Goal: Information Seeking & Learning: Compare options

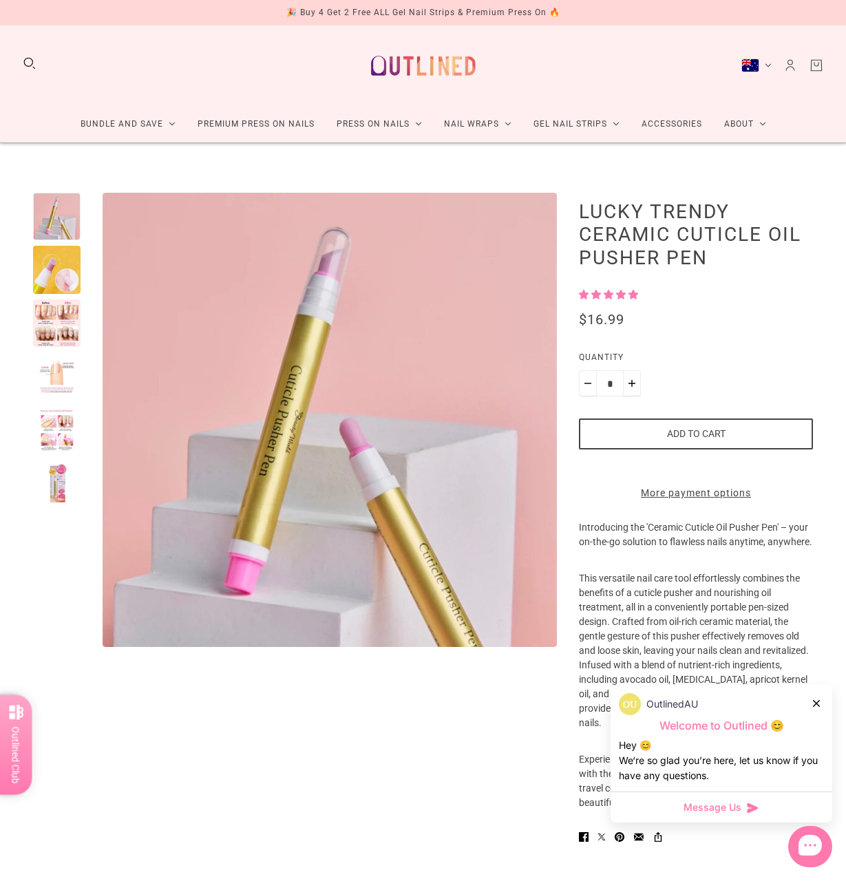
click at [816, 703] on icon at bounding box center [816, 703] width 7 height 7
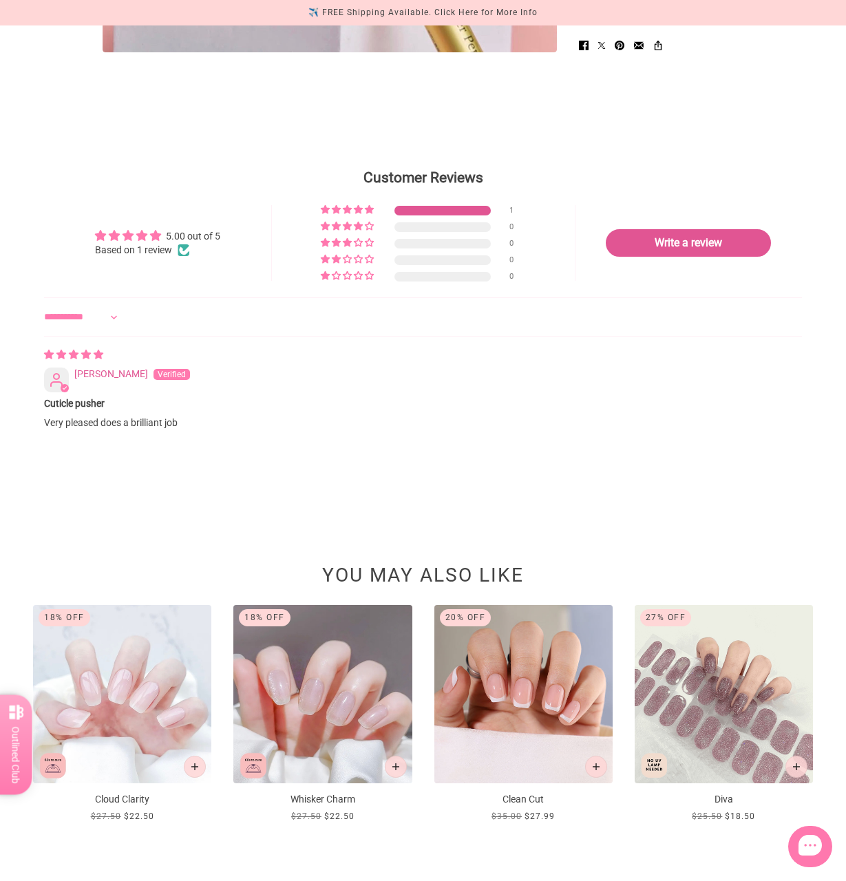
scroll to position [807, 0]
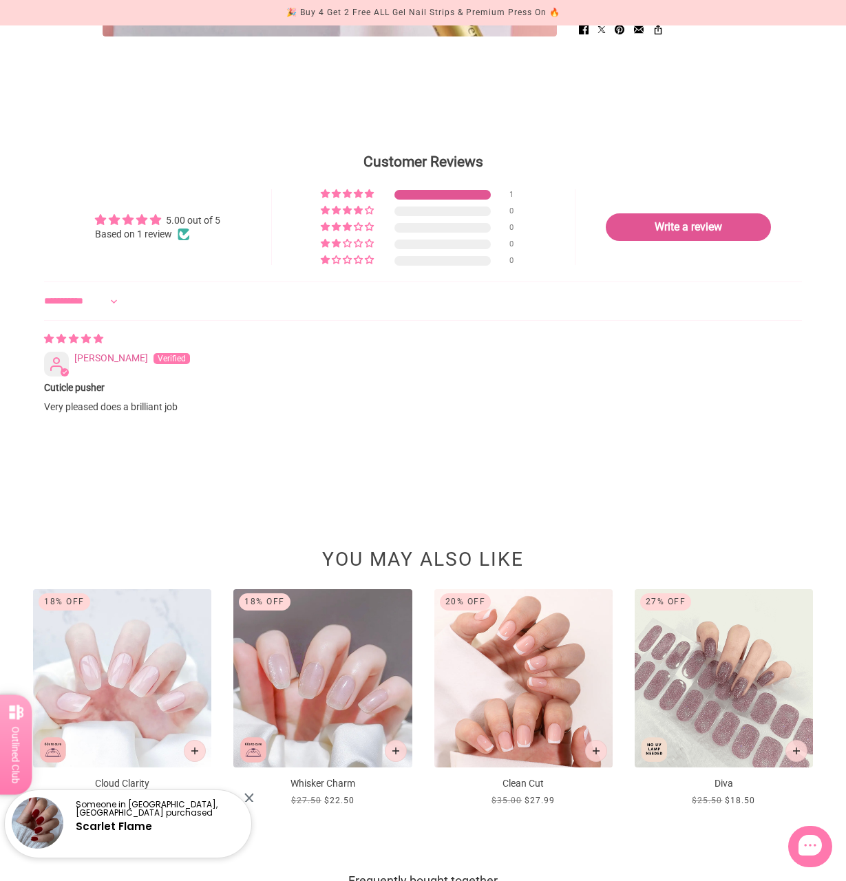
click at [542, 692] on img at bounding box center [523, 678] width 178 height 178
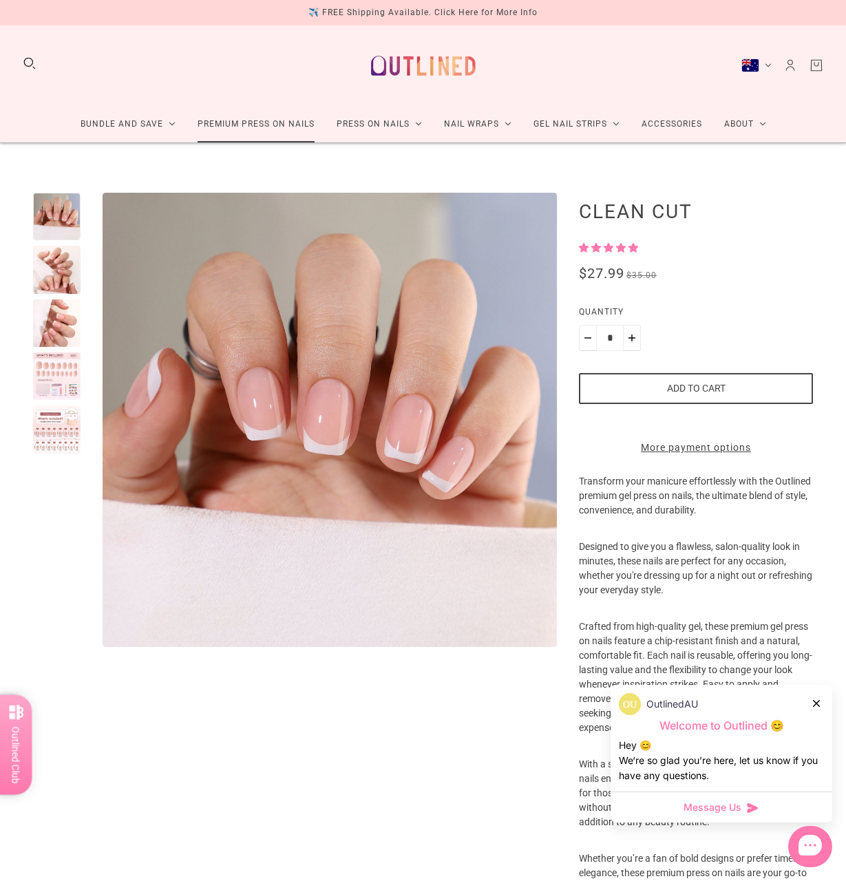
click at [229, 129] on link "Premium Press On Nails" at bounding box center [256, 124] width 139 height 36
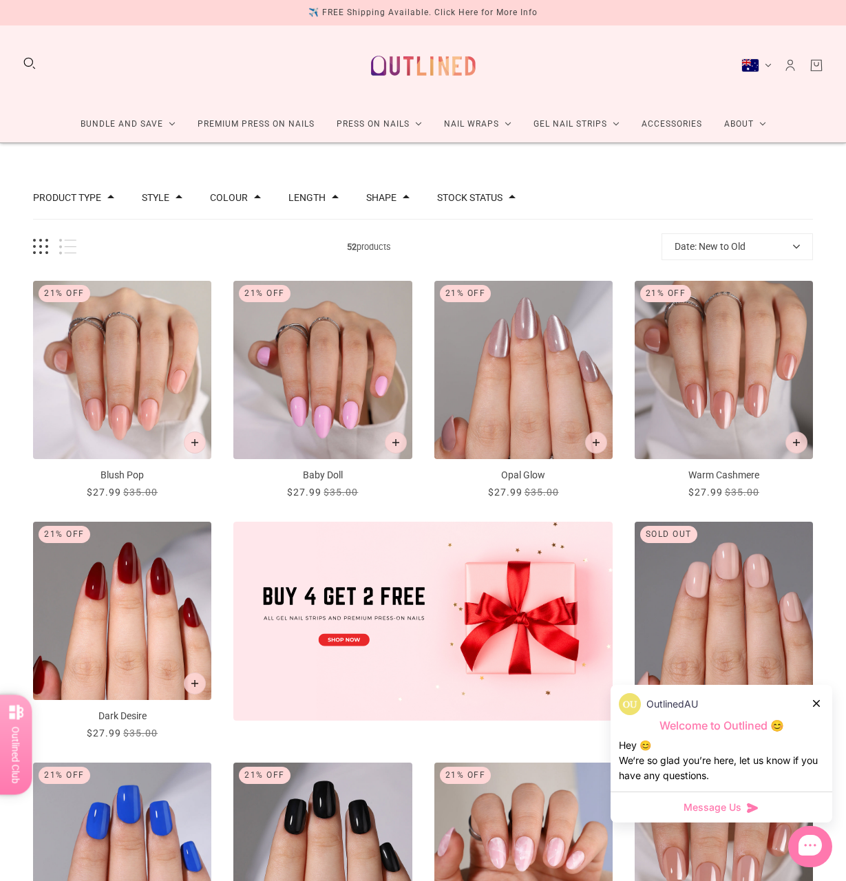
click at [815, 710] on div at bounding box center [817, 703] width 8 height 14
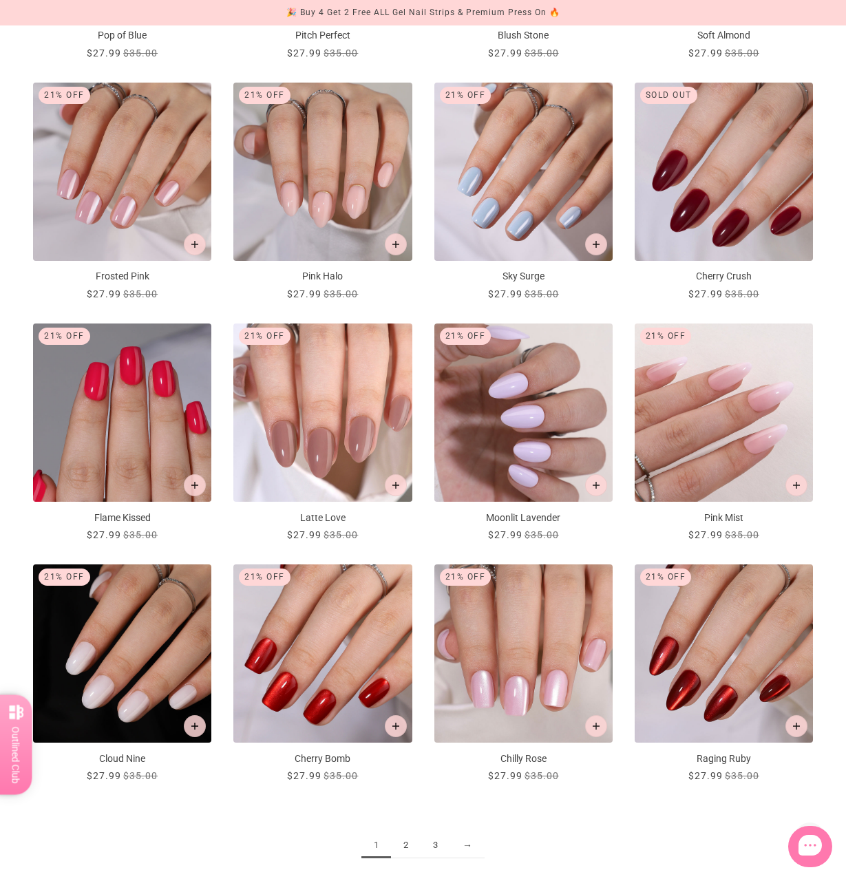
scroll to position [1102, 0]
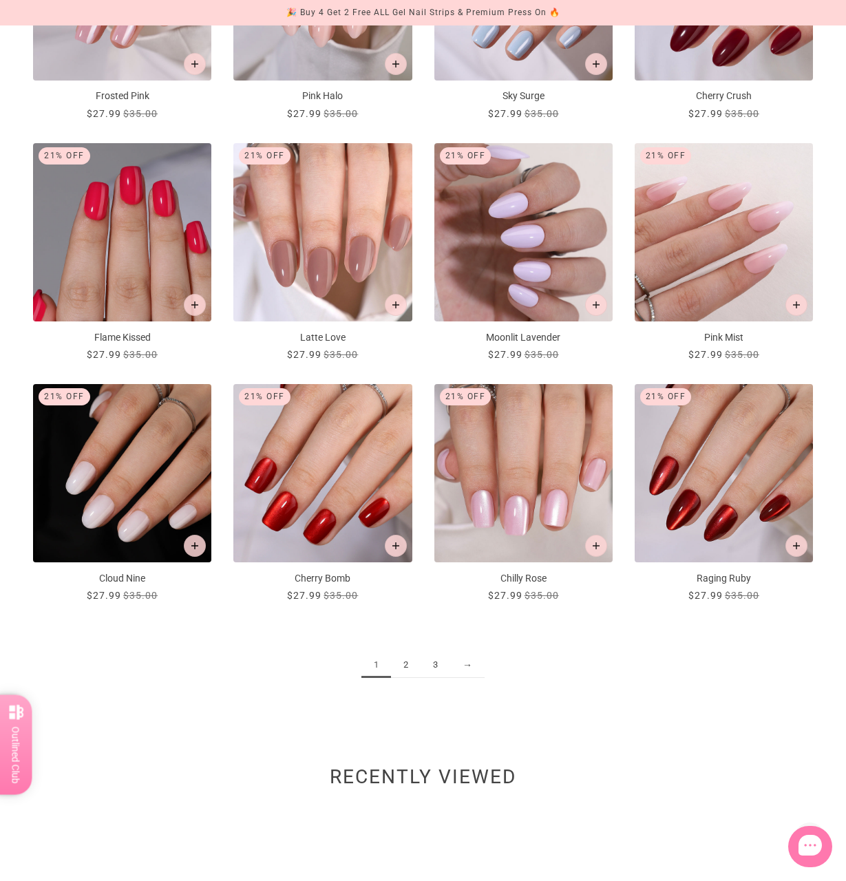
click at [403, 669] on link "2" at bounding box center [406, 665] width 30 height 25
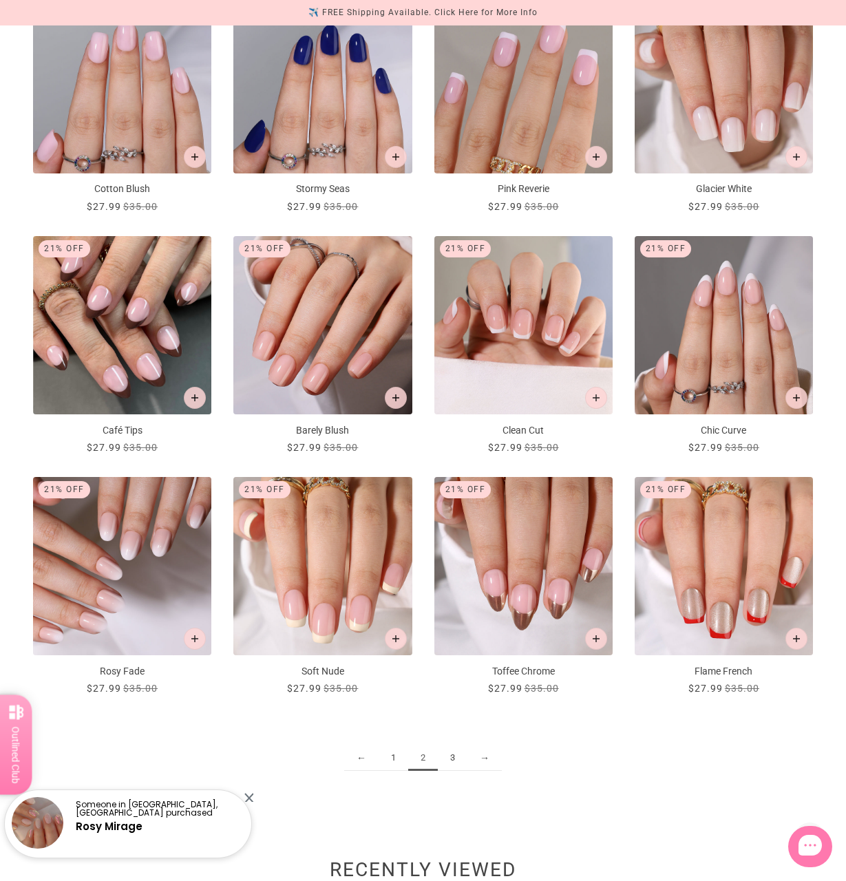
scroll to position [1039, 0]
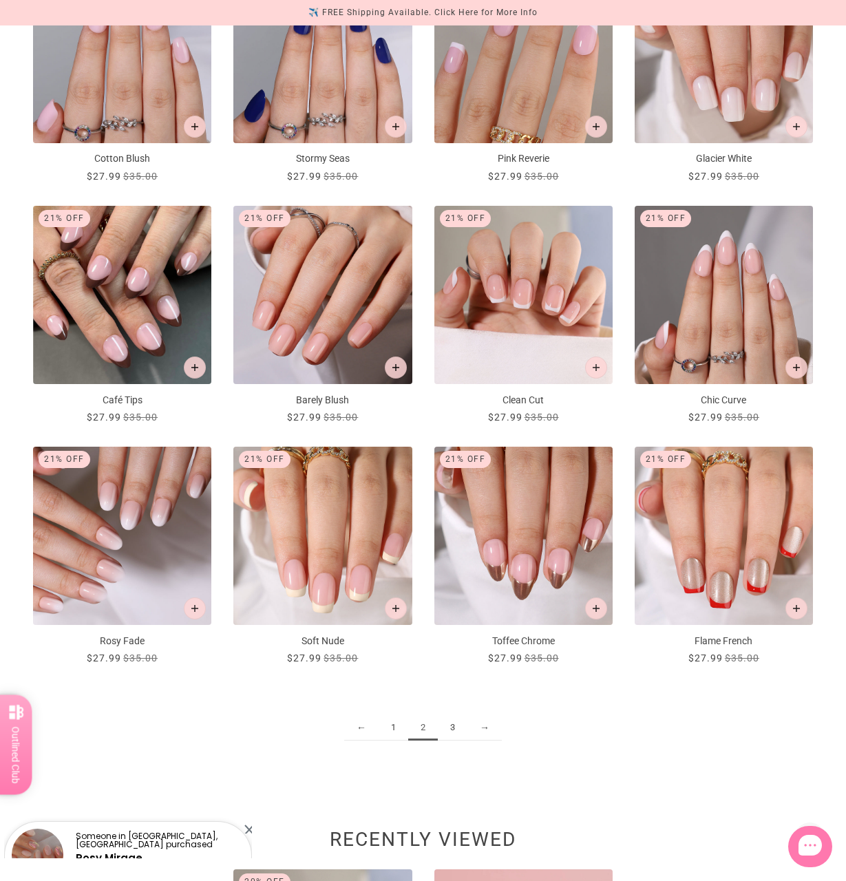
click at [455, 725] on link "3" at bounding box center [453, 727] width 30 height 25
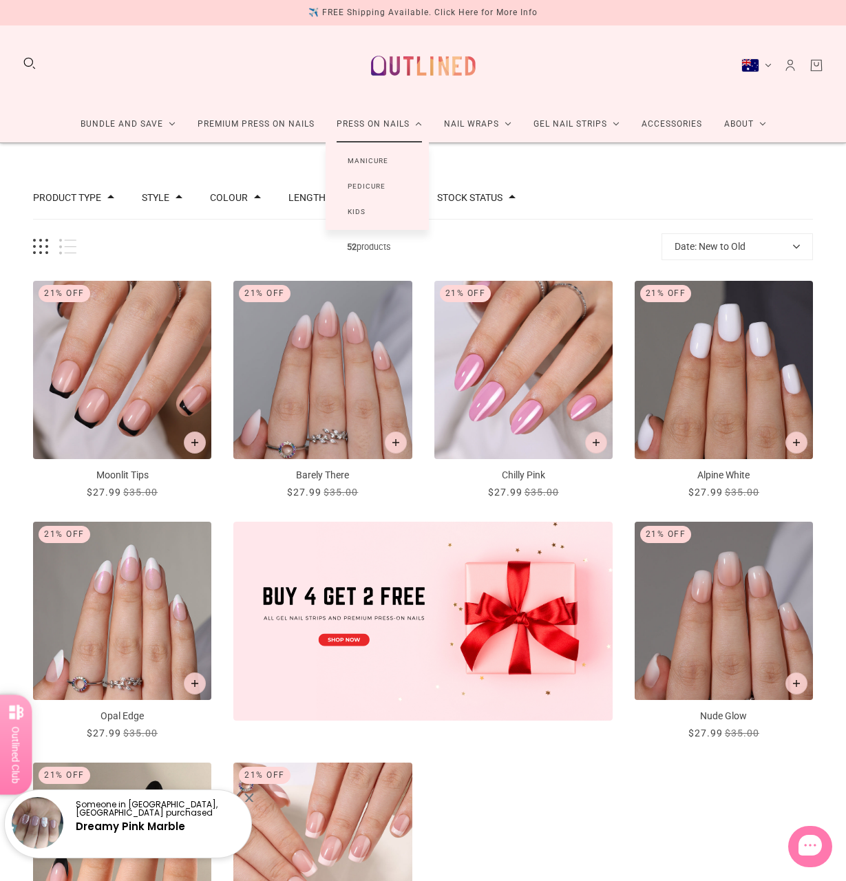
click at [384, 156] on link "Manicure" at bounding box center [368, 160] width 85 height 25
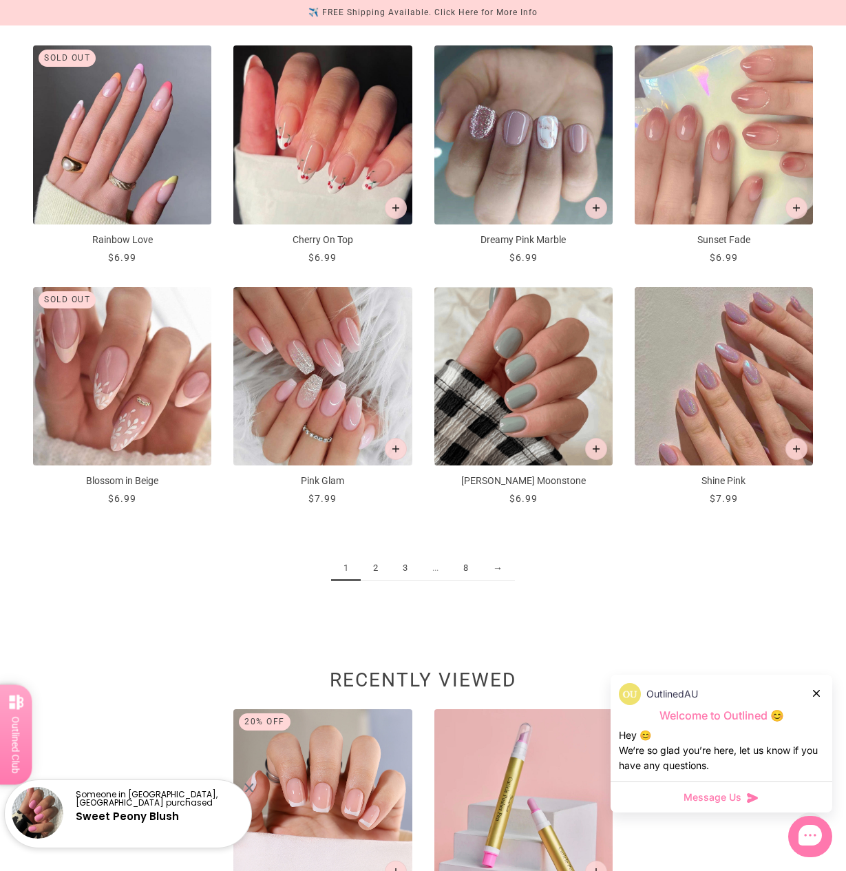
scroll to position [1218, 0]
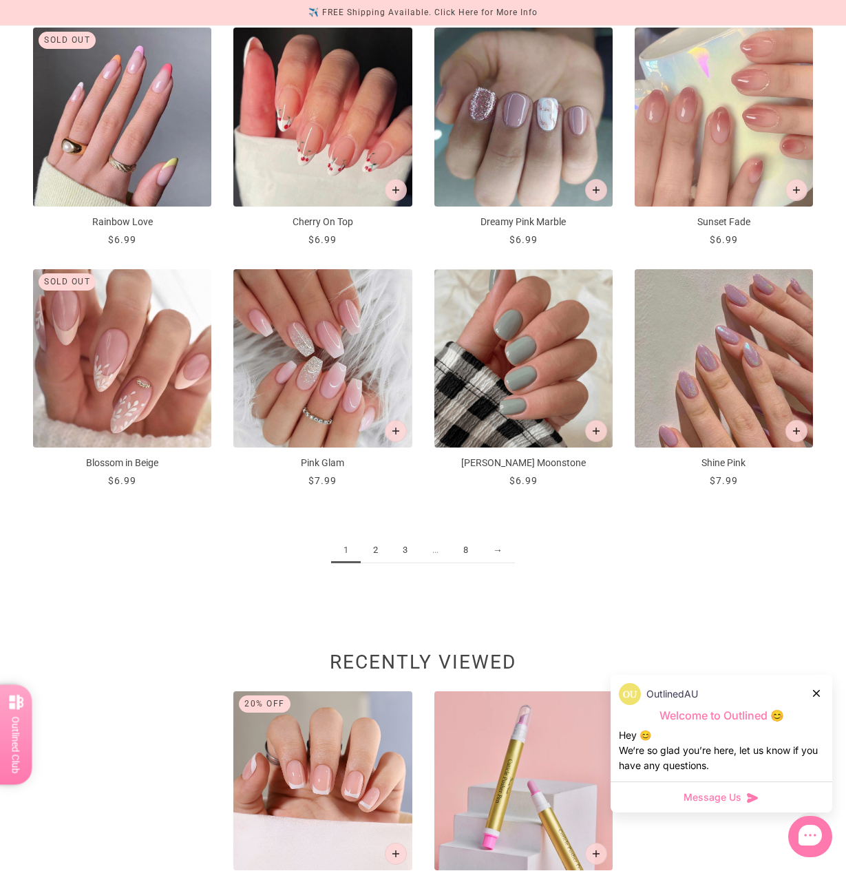
click at [385, 550] on link "2" at bounding box center [376, 550] width 30 height 25
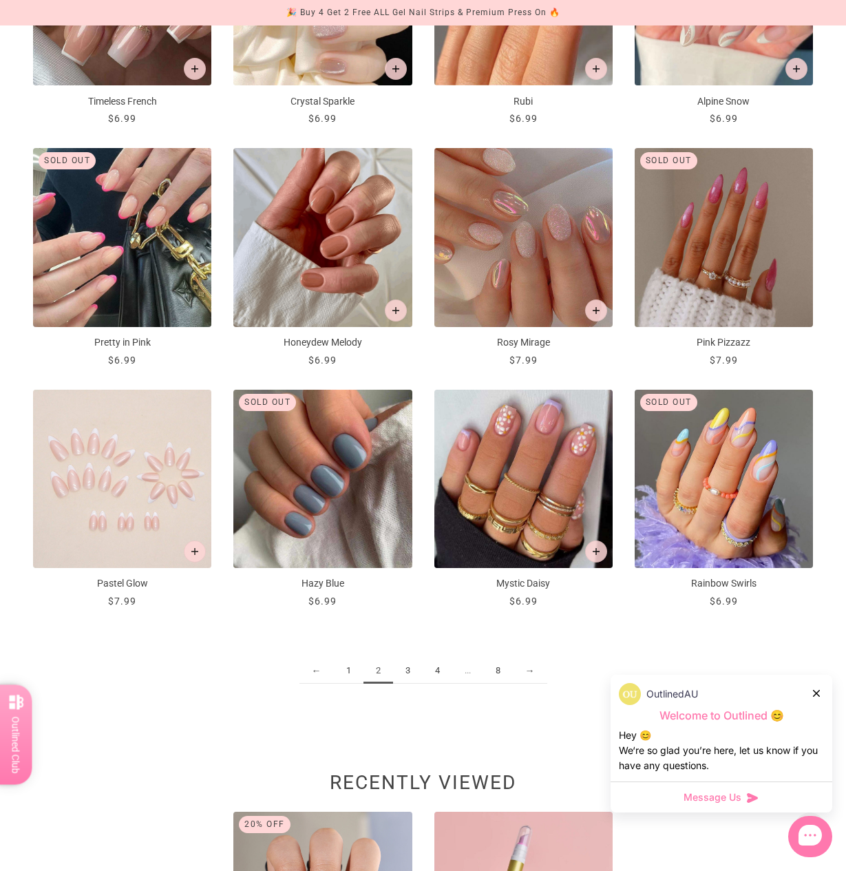
scroll to position [1108, 0]
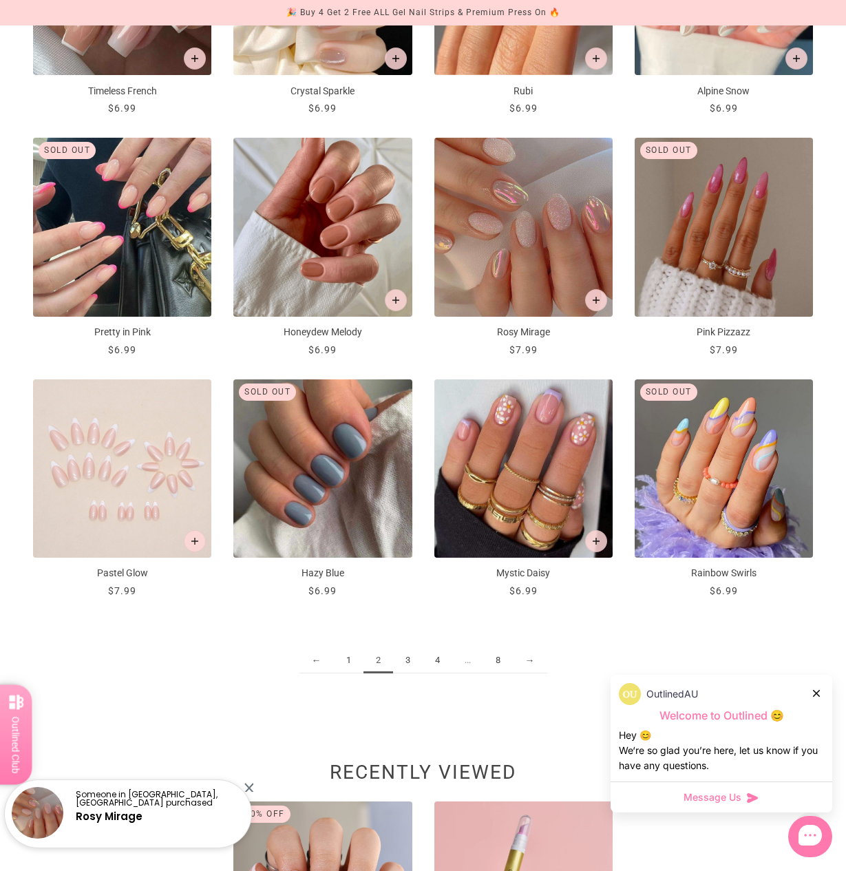
click at [407, 657] on link "3" at bounding box center [408, 660] width 30 height 25
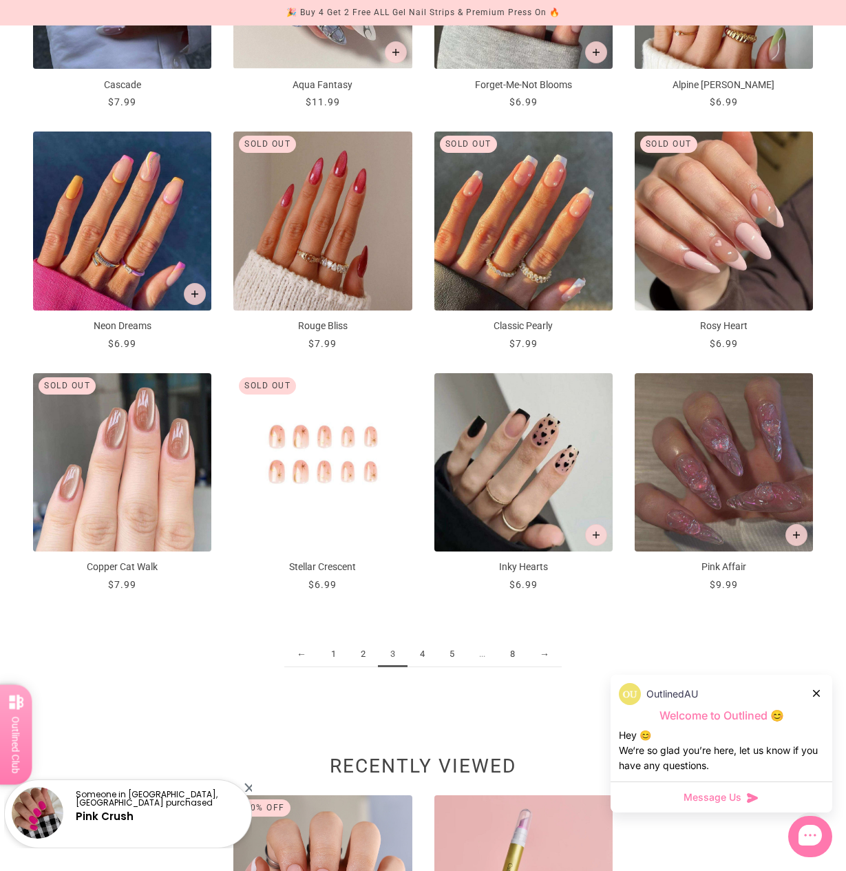
scroll to position [1116, 0]
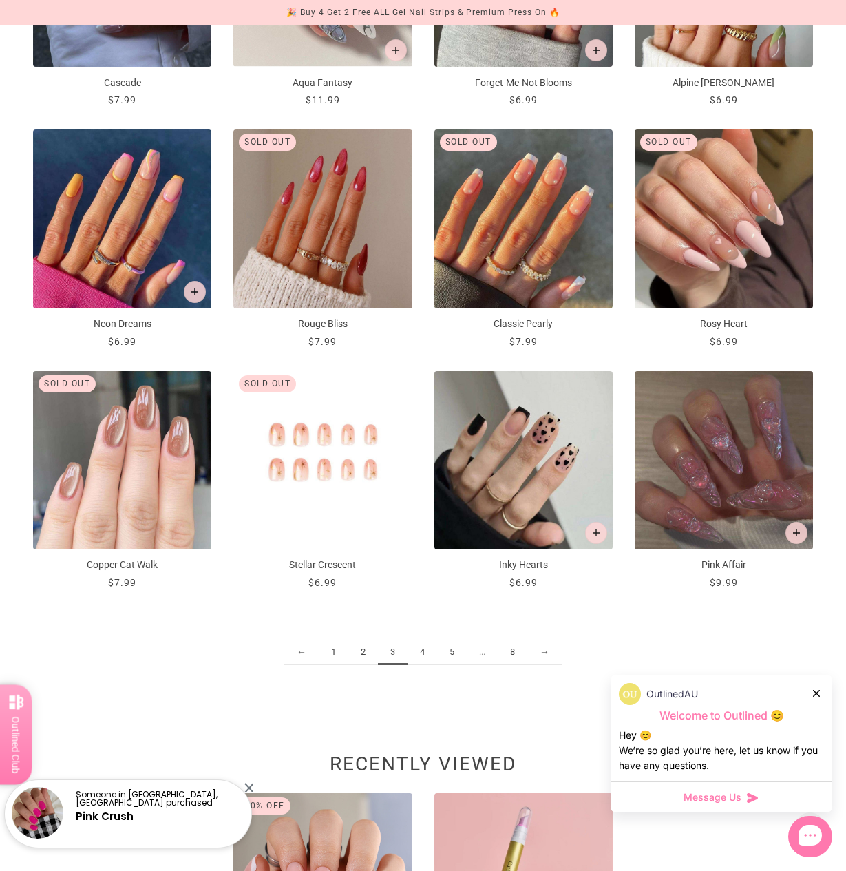
click at [428, 648] on link "4" at bounding box center [422, 651] width 30 height 25
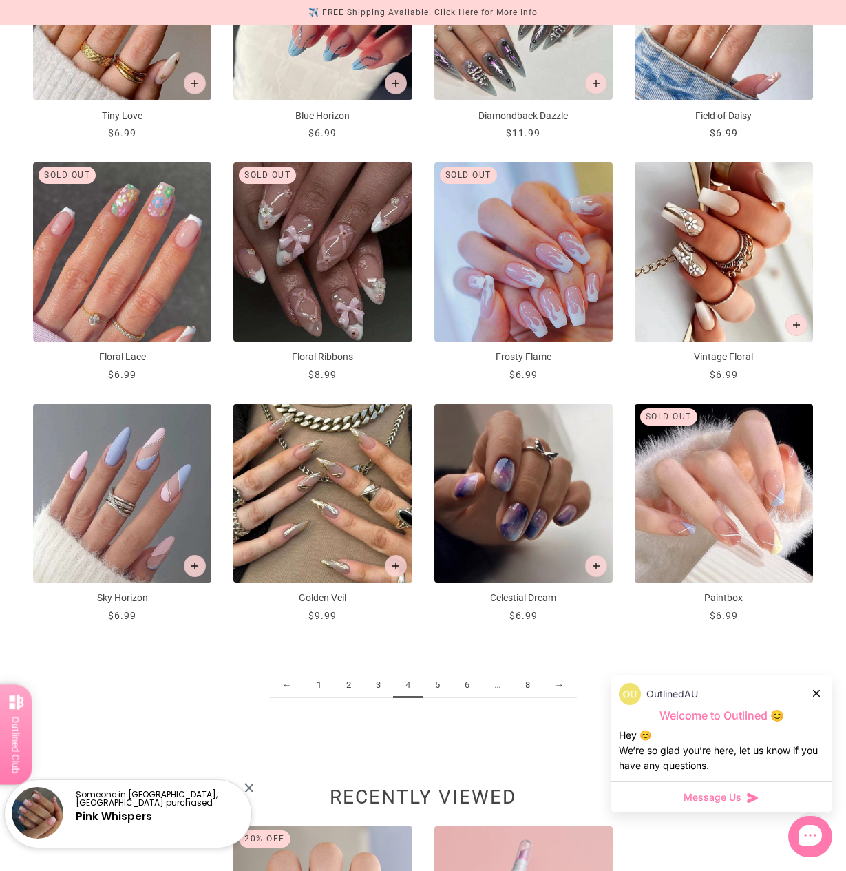
scroll to position [1095, 0]
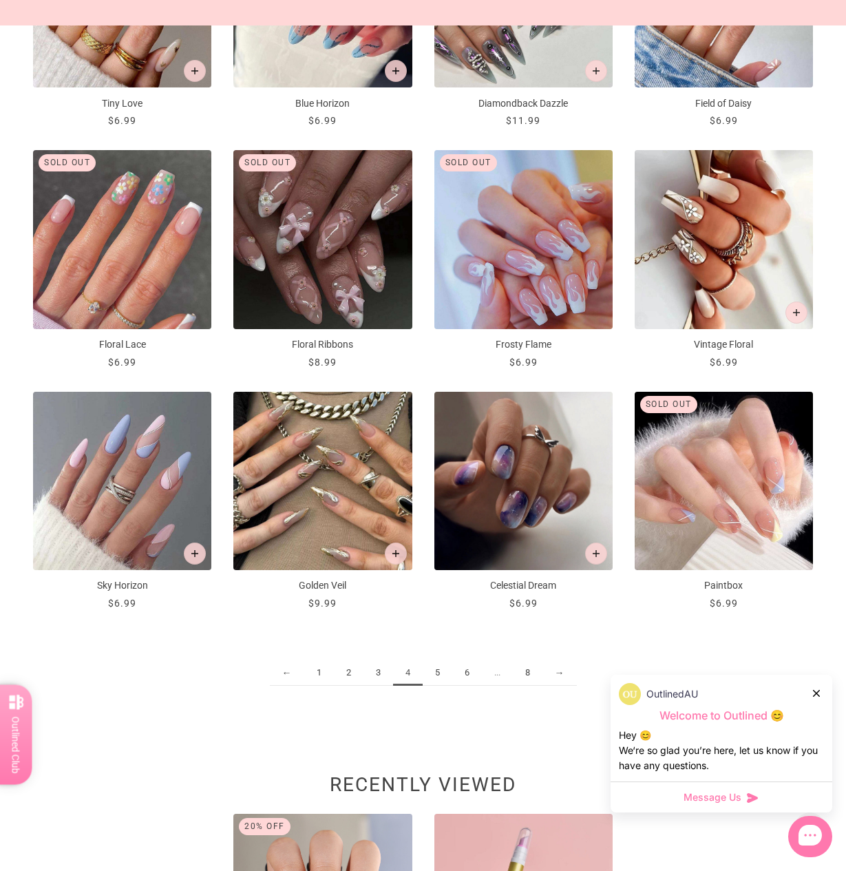
click at [436, 670] on link "5" at bounding box center [438, 672] width 30 height 25
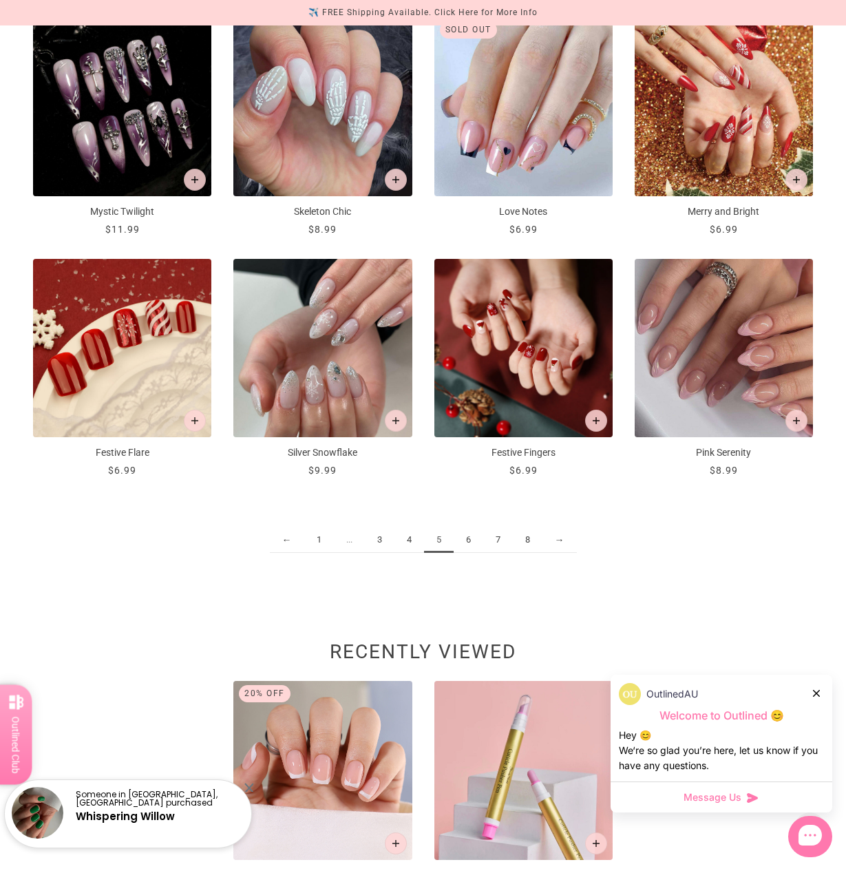
scroll to position [1263, 0]
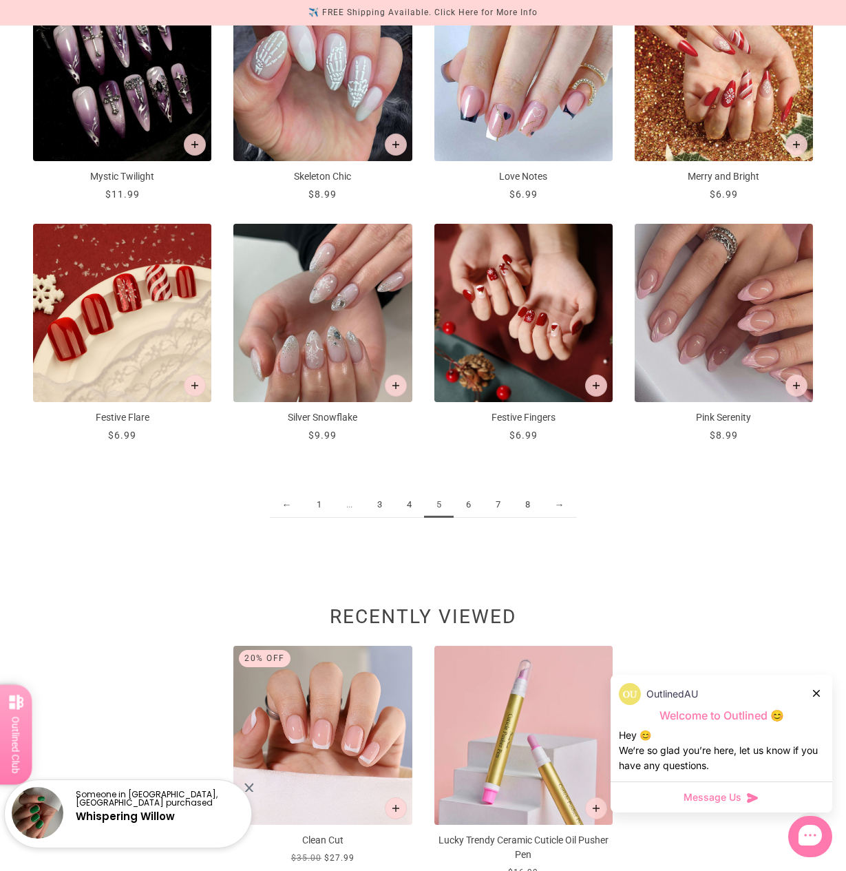
click at [473, 505] on link "6" at bounding box center [469, 504] width 30 height 25
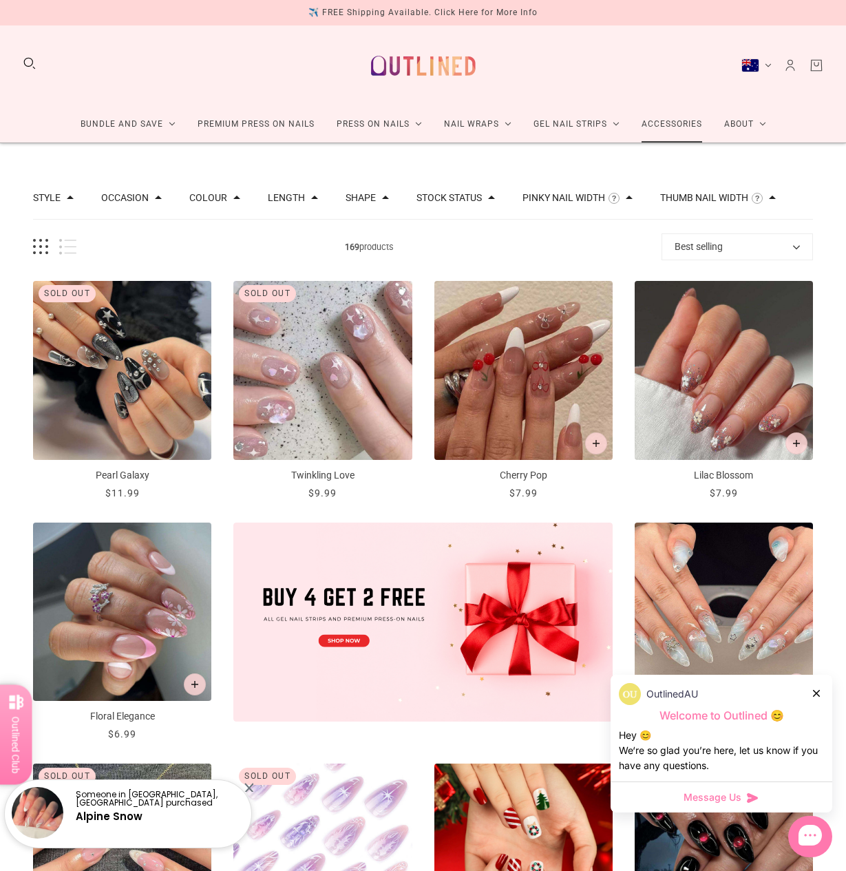
click at [679, 117] on link "Accessories" at bounding box center [672, 124] width 83 height 36
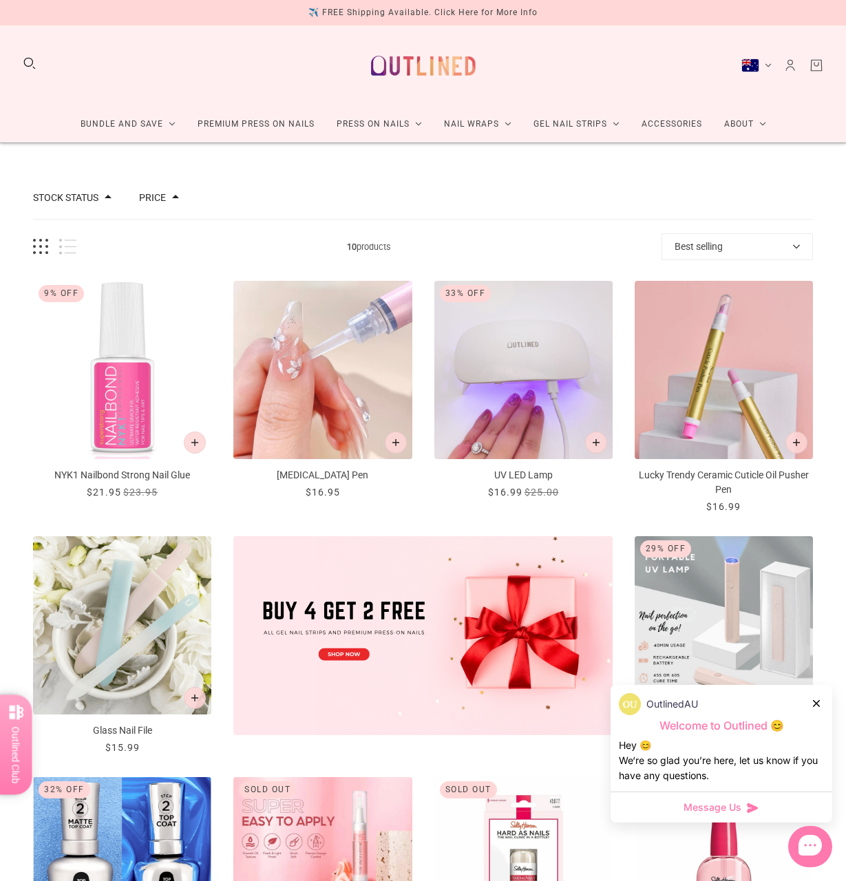
click at [816, 704] on icon at bounding box center [816, 703] width 7 height 7
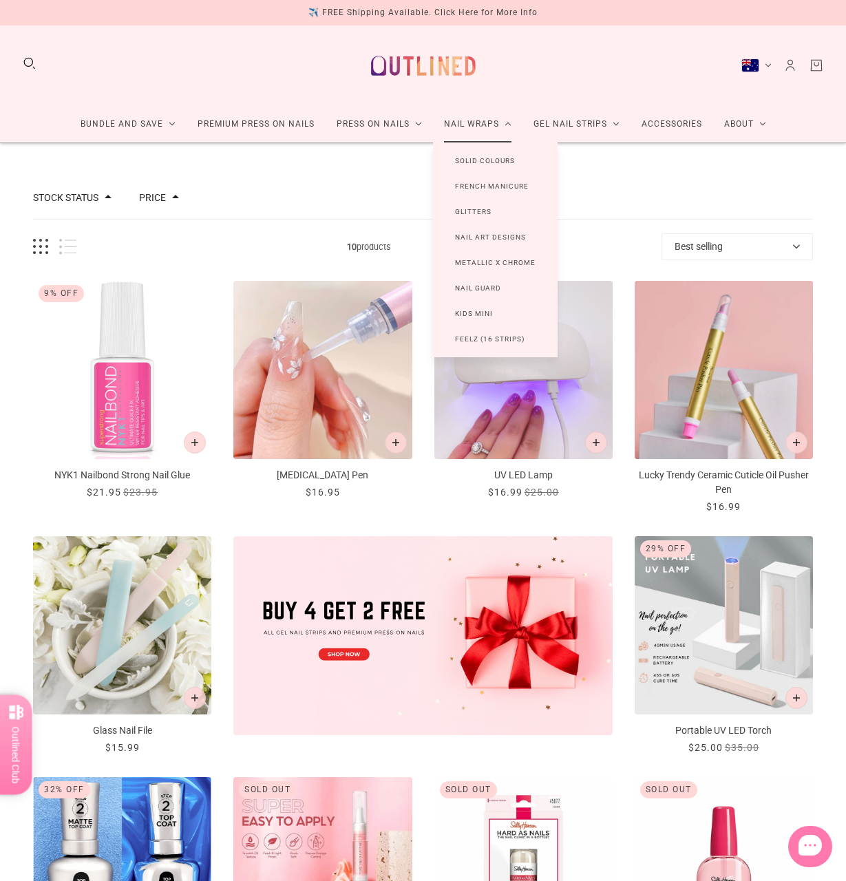
click at [489, 158] on link "Solid Colours" at bounding box center [485, 160] width 104 height 25
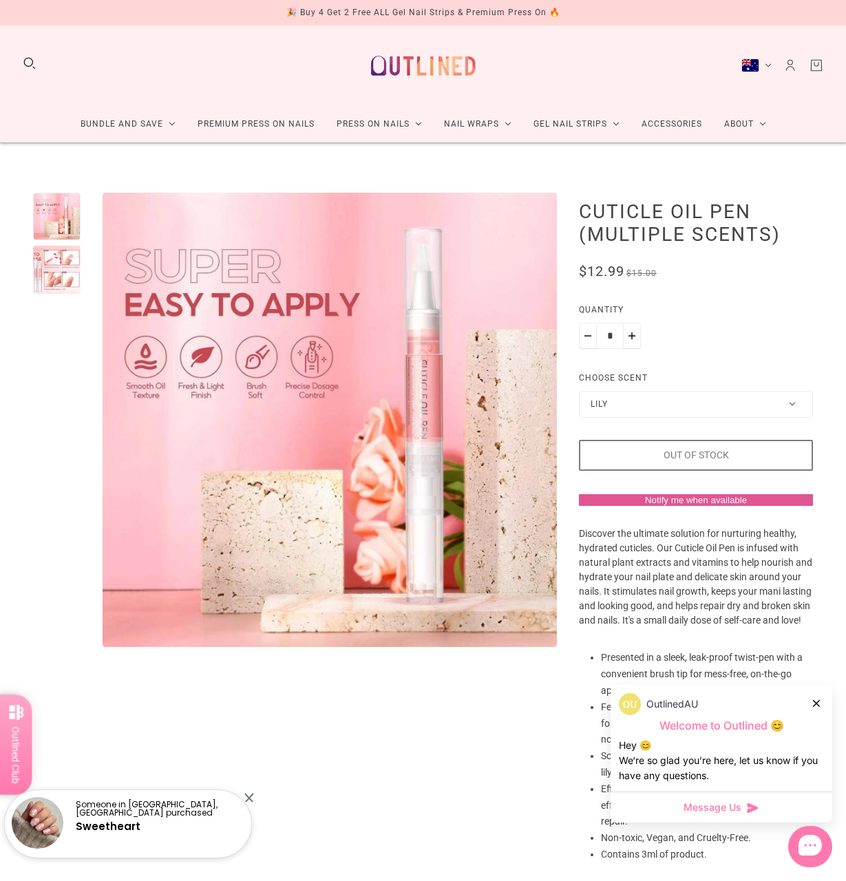
click at [816, 706] on icon at bounding box center [816, 703] width 7 height 7
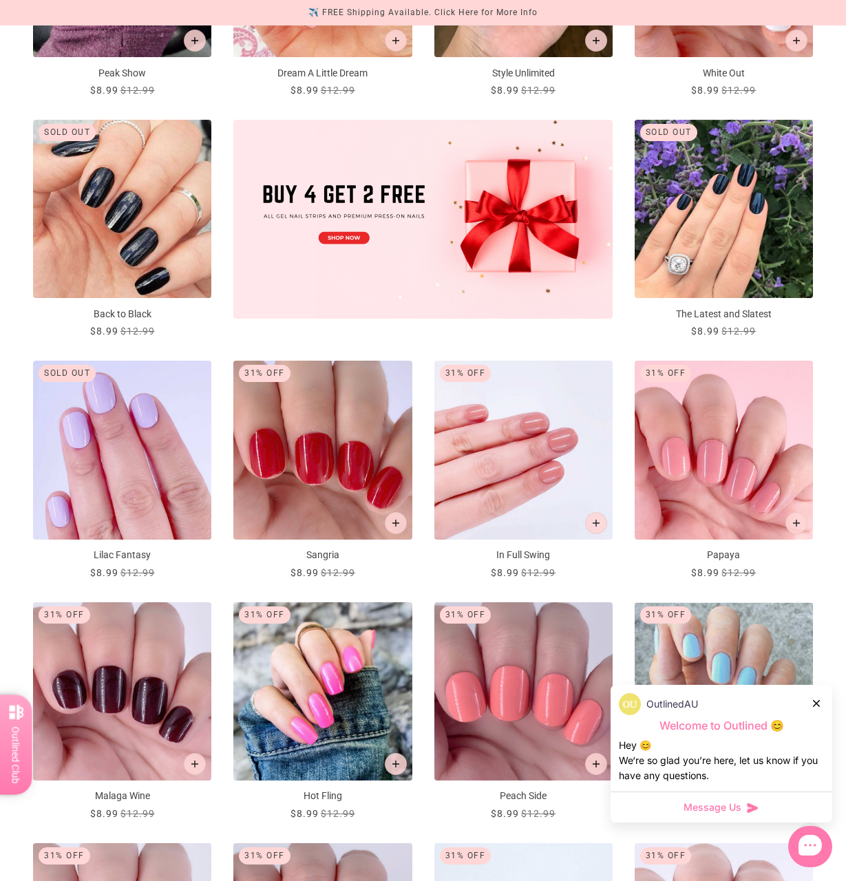
scroll to position [410, 0]
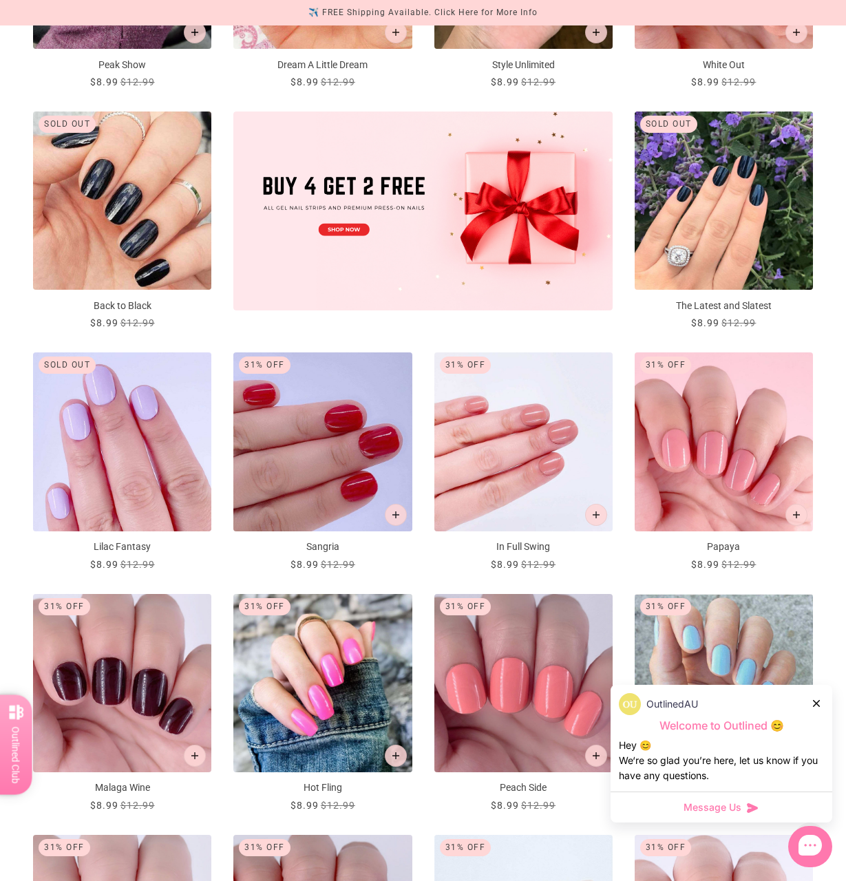
click at [338, 512] on img "Sangria" at bounding box center [322, 441] width 178 height 178
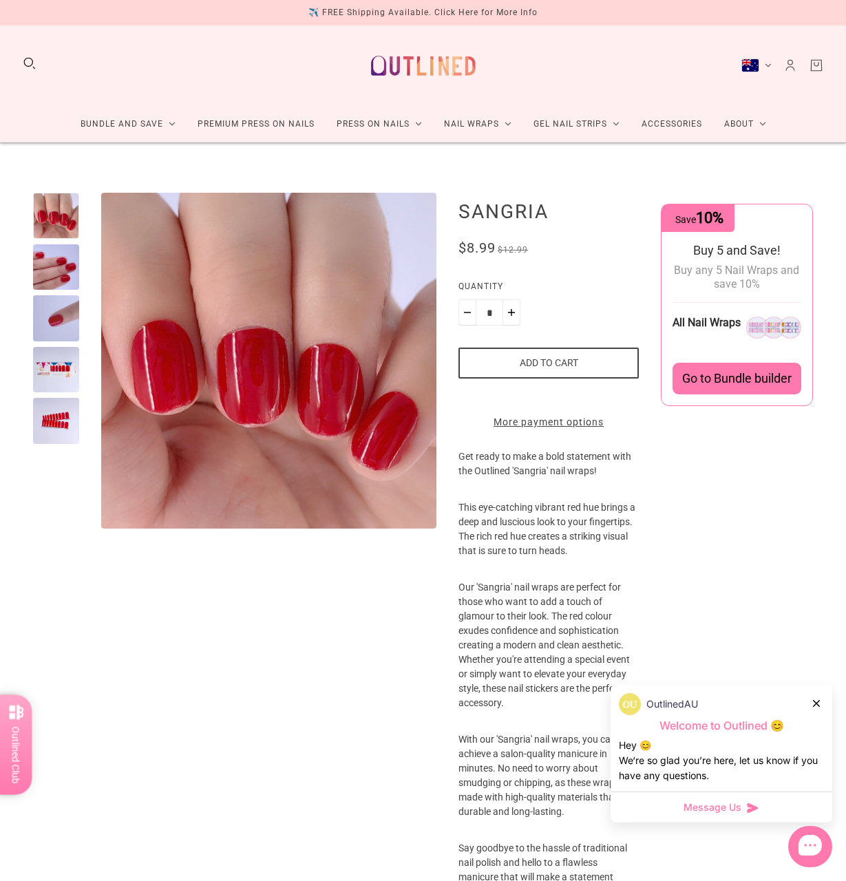
click at [814, 703] on icon at bounding box center [816, 703] width 7 height 7
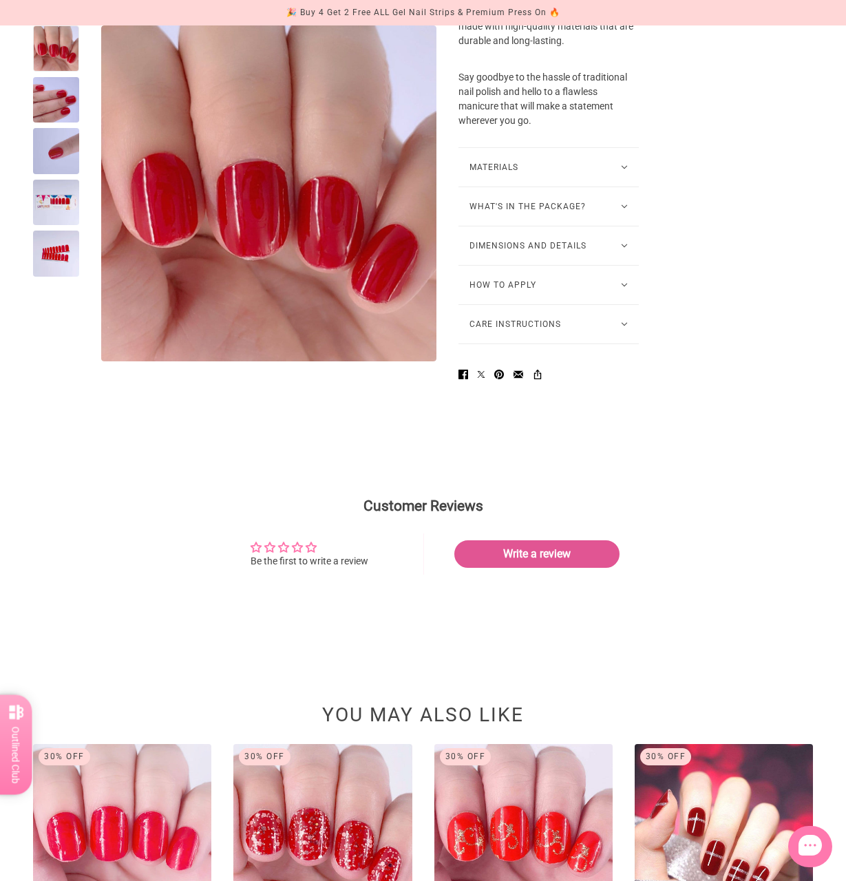
scroll to position [1469, 0]
